Goal: Transaction & Acquisition: Purchase product/service

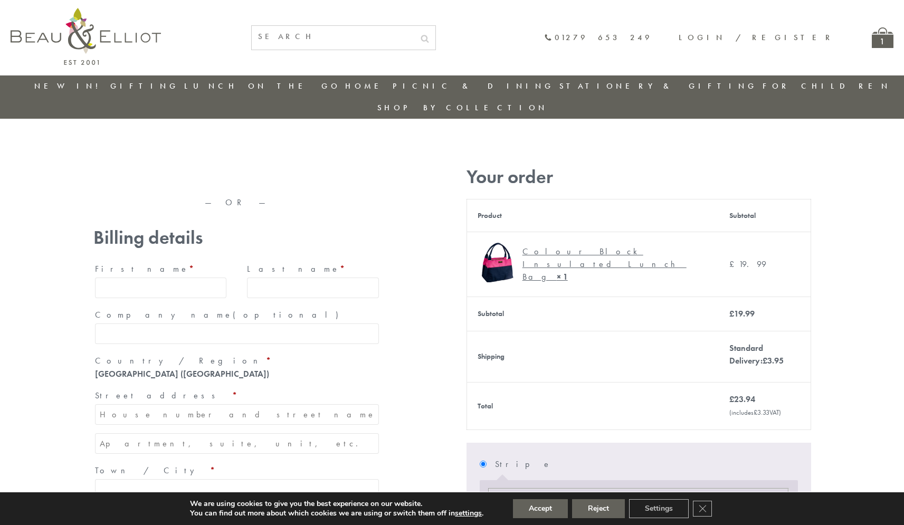
type input "[EMAIL_ADDRESS][DOMAIN_NAME]"
type input "[PERSON_NAME]"
type input "23, [GEOGRAPHIC_DATA], [GEOGRAPHIC_DATA]"
type input "[GEOGRAPHIC_DATA]"
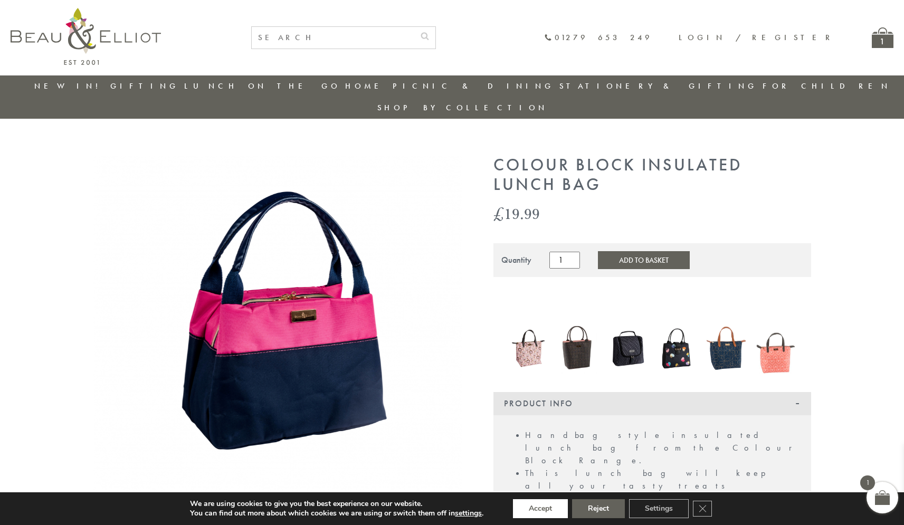
click at [541, 509] on button "Accept" at bounding box center [540, 508] width 55 height 19
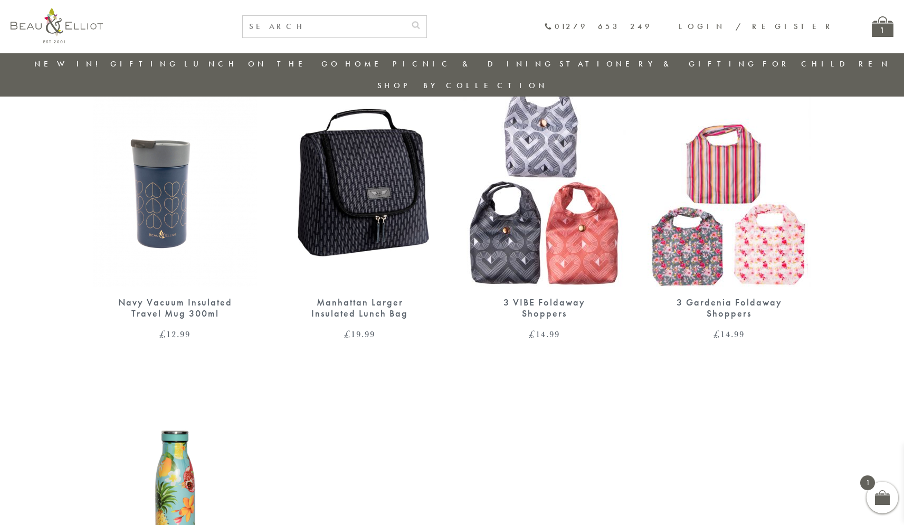
scroll to position [822, 0]
